Goal: Information Seeking & Learning: Learn about a topic

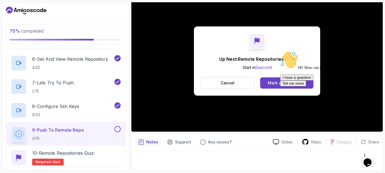
scroll to position [283, 0]
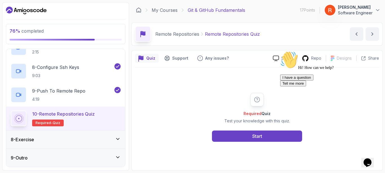
click at [99, 144] on div "8 - Exercise" at bounding box center [65, 140] width 119 height 18
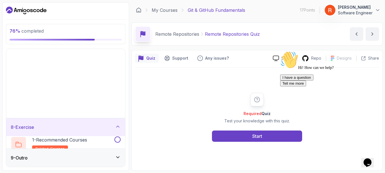
scroll to position [47, 0]
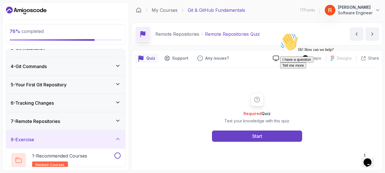
click at [95, 122] on div "7 - Remote Repositories" at bounding box center [66, 121] width 110 height 7
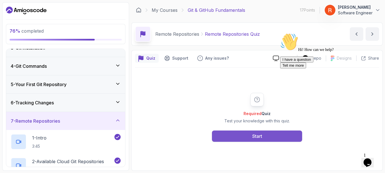
click at [228, 142] on button "Start" at bounding box center [257, 136] width 90 height 11
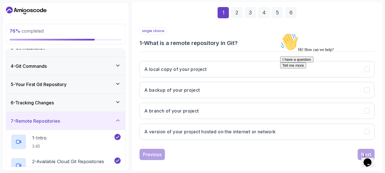
scroll to position [82, 0]
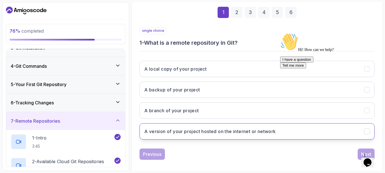
click at [217, 129] on h3 "A version of your project hosted on the internet or network" at bounding box center [210, 131] width 132 height 7
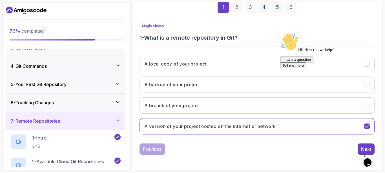
click at [280, 33] on icon "Chat attention grabber" at bounding box center [280, 33] width 0 height 0
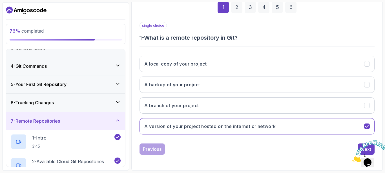
click at [352, 159] on icon "Close" at bounding box center [352, 161] width 0 height 5
click at [366, 147] on div "Next" at bounding box center [366, 149] width 10 height 7
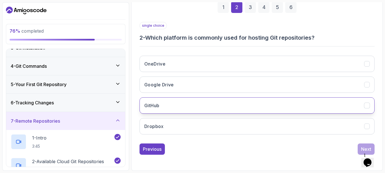
click at [282, 106] on button "GitHub" at bounding box center [256, 105] width 235 height 16
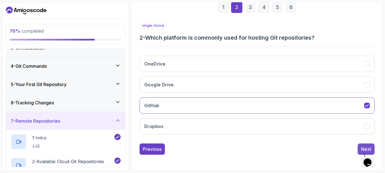
click at [361, 146] on div "Next" at bounding box center [366, 149] width 10 height 7
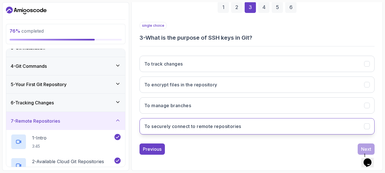
click at [249, 134] on button "To securely connect to remote repositories" at bounding box center [256, 126] width 235 height 16
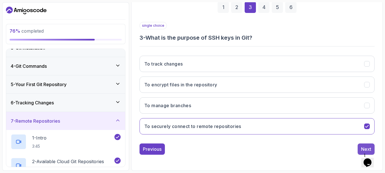
click at [359, 146] on button "Next" at bounding box center [365, 149] width 17 height 11
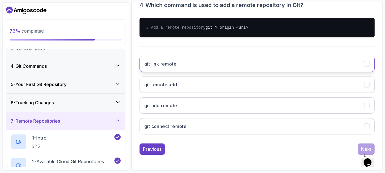
scroll to position [126, 0]
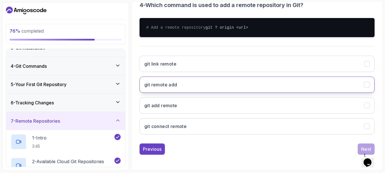
click at [250, 78] on button "git remote add" at bounding box center [256, 85] width 235 height 16
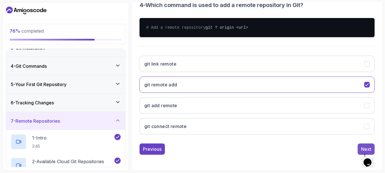
click at [369, 144] on button "Next" at bounding box center [365, 149] width 17 height 11
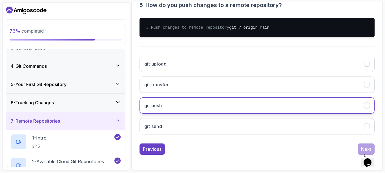
click at [274, 104] on button "git push" at bounding box center [256, 105] width 235 height 16
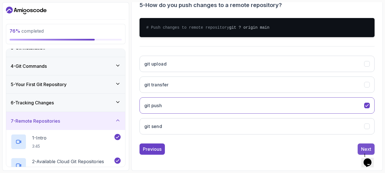
click at [363, 146] on div "Next" at bounding box center [366, 149] width 10 height 7
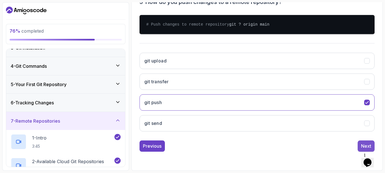
scroll to position [87, 0]
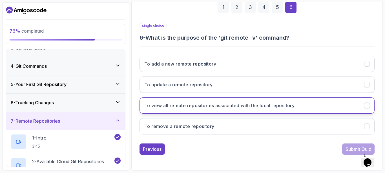
click at [271, 109] on h3 "To view all remote repositories associated with the local repository" at bounding box center [219, 105] width 150 height 7
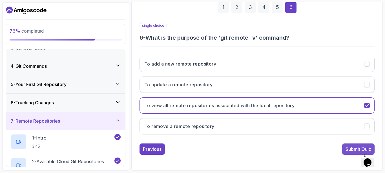
click at [346, 149] on div "Submit Quiz" at bounding box center [358, 149] width 26 height 7
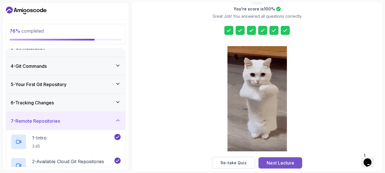
click at [271, 162] on div "Next Lecture" at bounding box center [280, 163] width 28 height 7
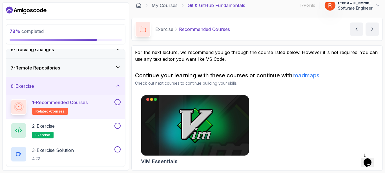
scroll to position [117, 0]
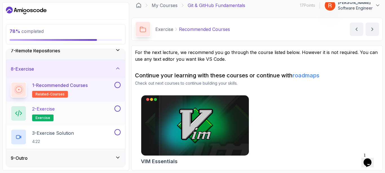
click at [62, 122] on div "2 - Exercise exercise" at bounding box center [65, 114] width 119 height 24
click at [67, 115] on div "2 - Exercise exercise" at bounding box center [62, 114] width 102 height 16
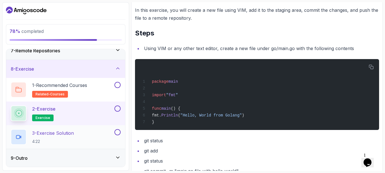
scroll to position [132, 0]
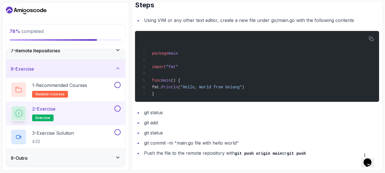
click at [40, 153] on div "9 - Outro" at bounding box center [65, 158] width 119 height 18
